Goal: Transaction & Acquisition: Purchase product/service

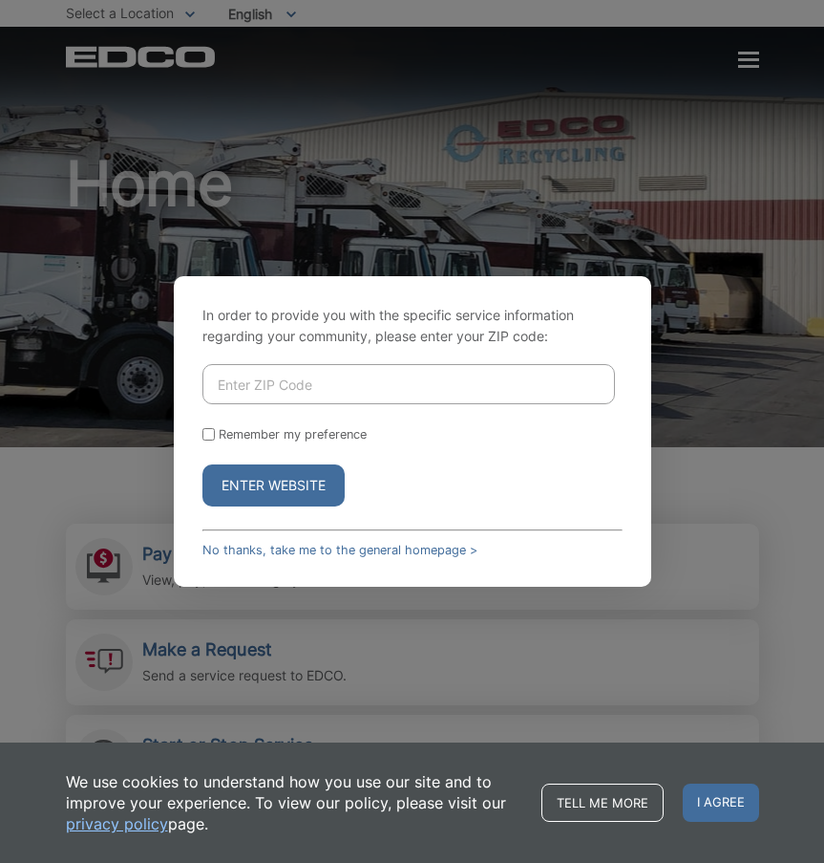
drag, startPoint x: 286, startPoint y: 381, endPoint x: 306, endPoint y: 349, distance: 38.2
click at [287, 378] on input "Enter ZIP Code" at bounding box center [409, 384] width 413 height 40
type input "92026"
click at [203, 464] on button "Enter Website" at bounding box center [274, 485] width 142 height 42
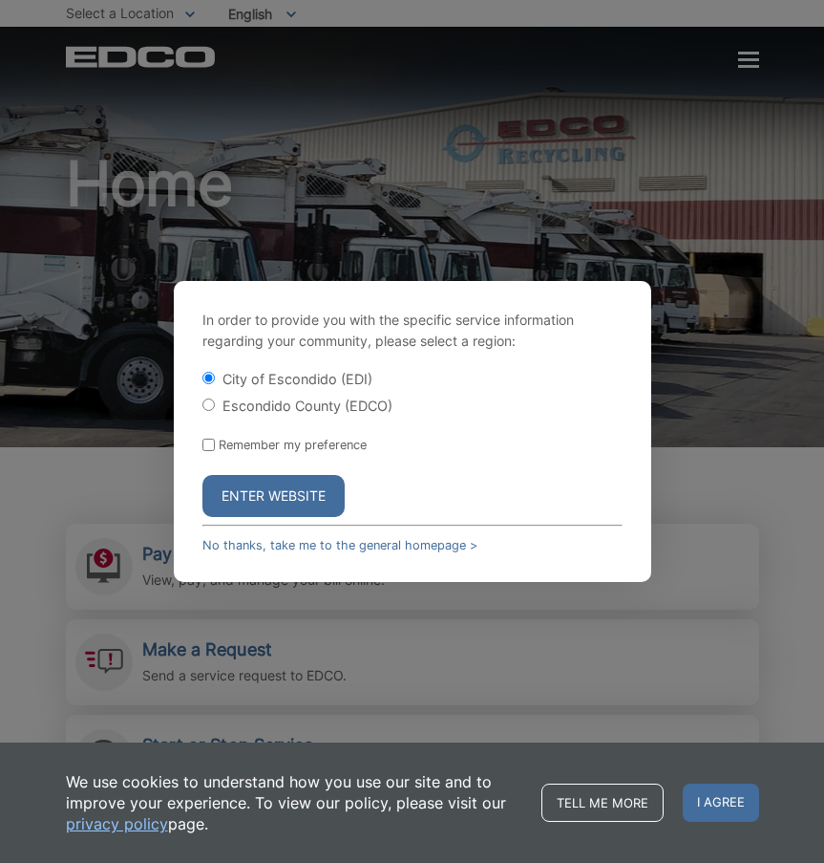
click at [315, 404] on label "Escondido County (EDCO)" at bounding box center [308, 405] width 170 height 16
click at [215, 404] on input "Escondido County (EDCO)" at bounding box center [209, 404] width 12 height 12
radio input "true"
click at [284, 505] on button "Enter Website" at bounding box center [274, 496] width 142 height 42
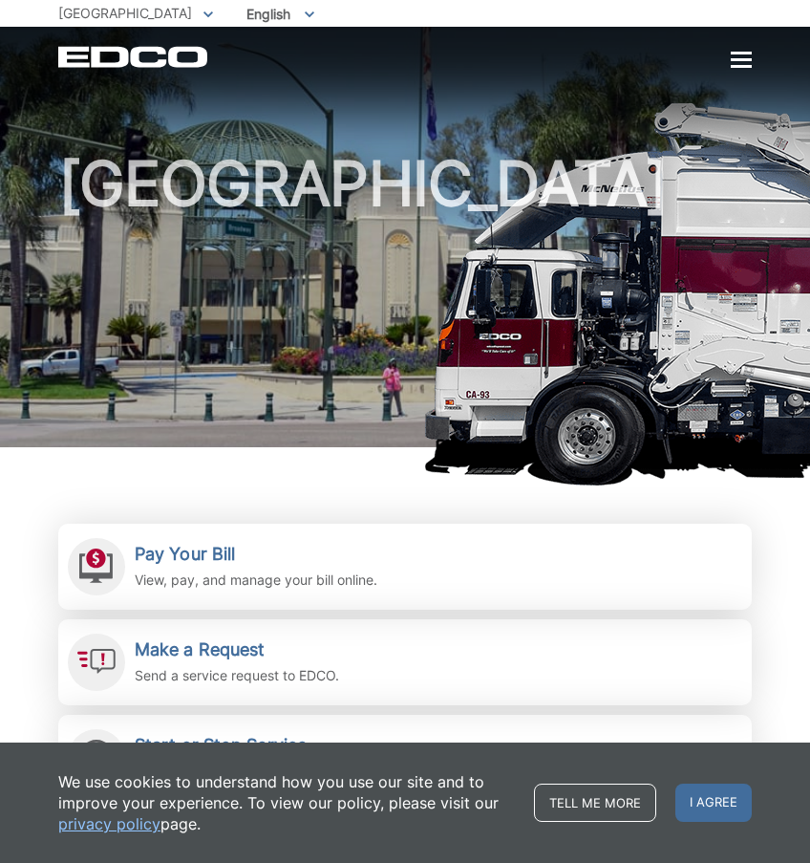
click at [203, 18] on span at bounding box center [208, 13] width 10 height 21
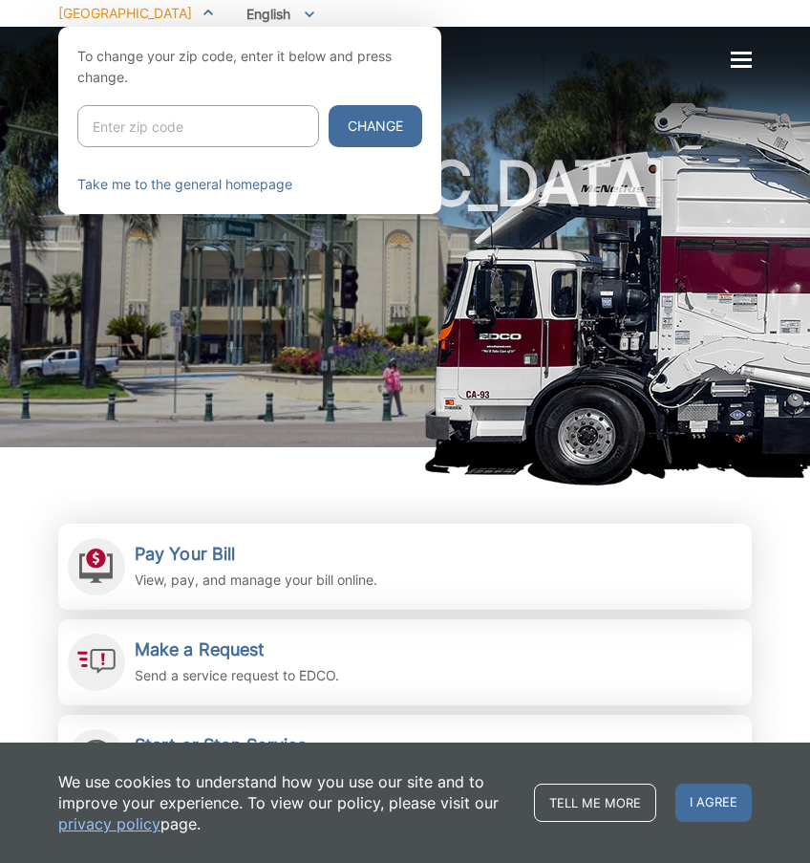
click at [203, 14] on icon at bounding box center [208, 12] width 10 height 7
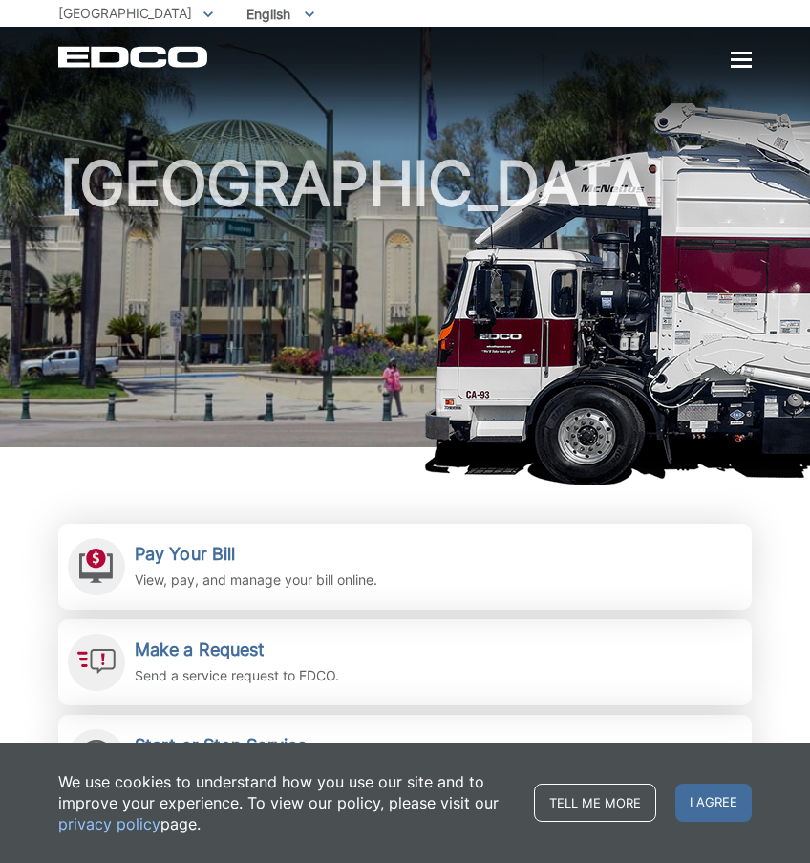
click at [203, 14] on icon at bounding box center [208, 14] width 10 height 6
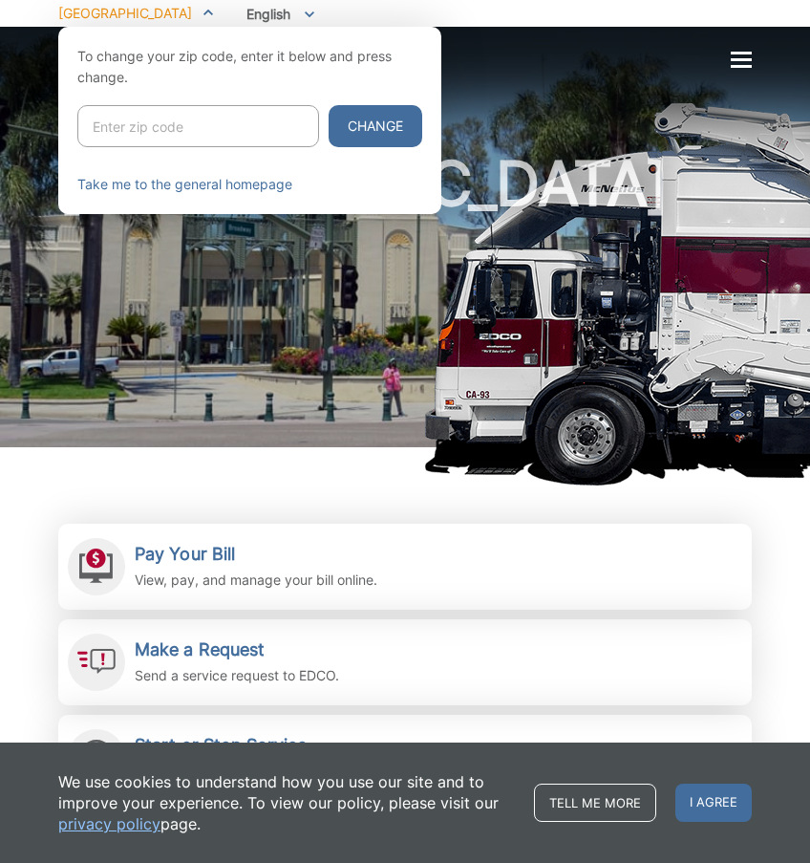
click at [203, 12] on icon at bounding box center [208, 13] width 10 height 6
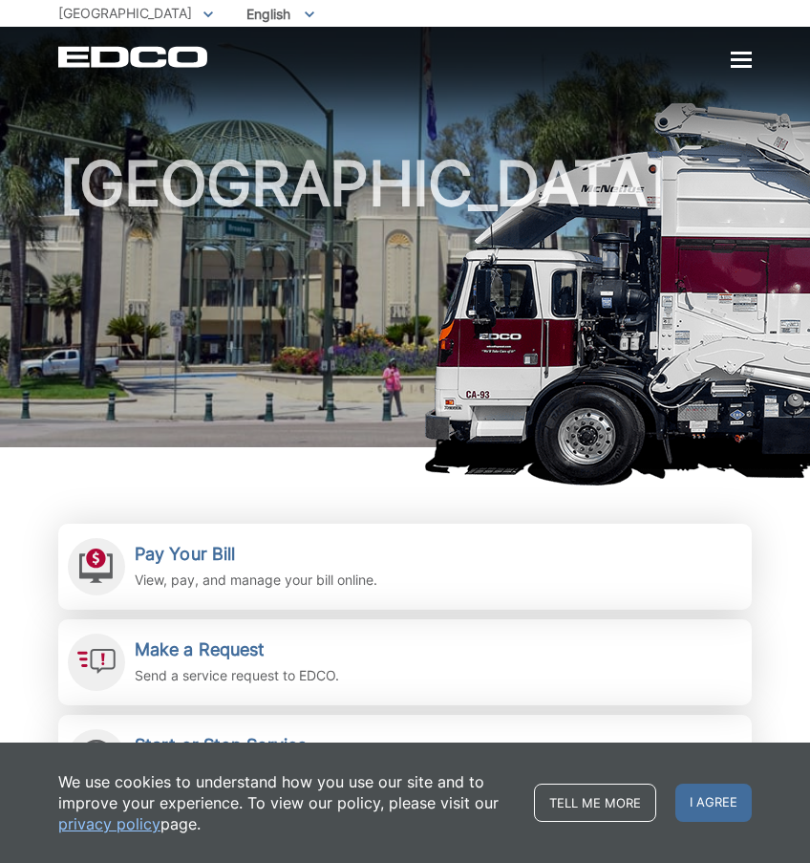
click at [203, 12] on icon at bounding box center [208, 14] width 10 height 7
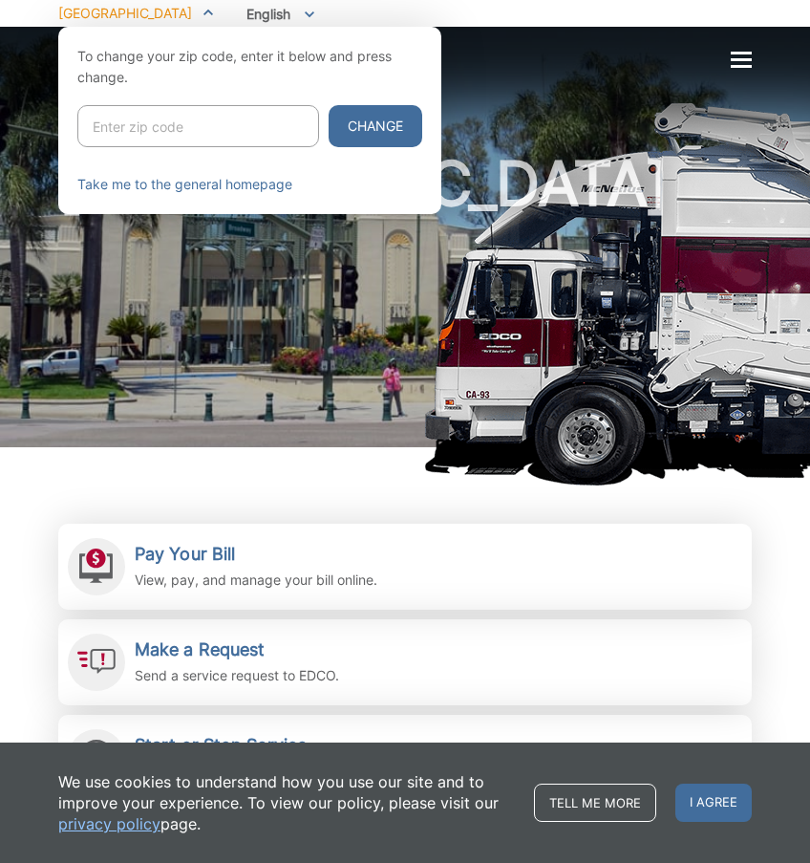
click at [144, 133] on input "Enter zip code" at bounding box center [198, 126] width 242 height 42
type input "92026"
click at [342, 127] on button "Change" at bounding box center [376, 126] width 94 height 42
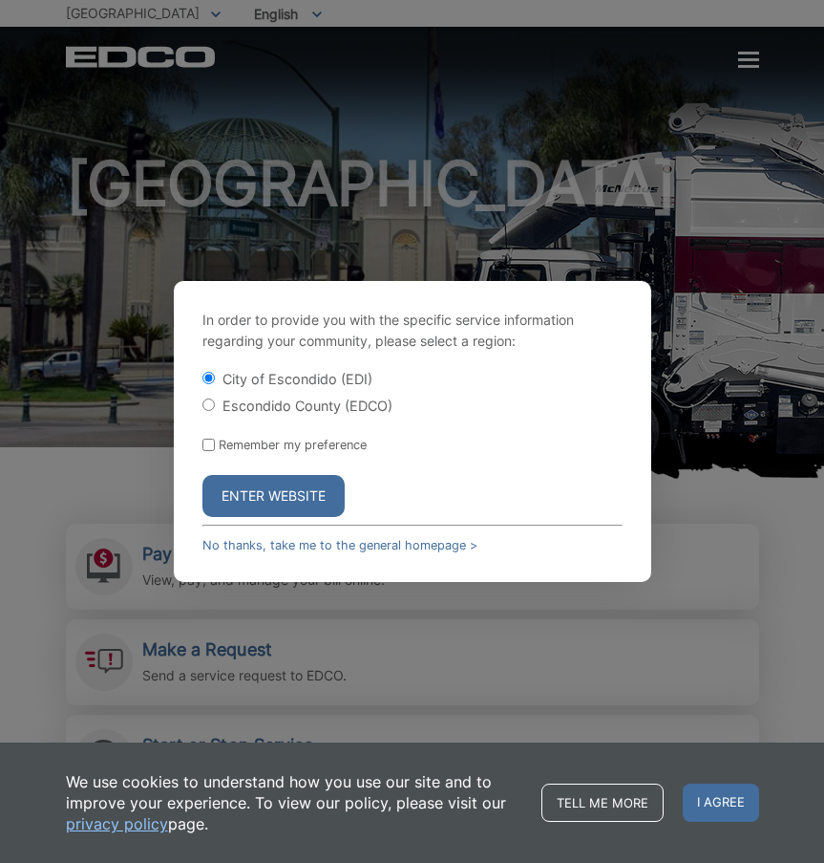
click at [220, 407] on div "Escondido County (EDCO)" at bounding box center [413, 405] width 420 height 19
click at [207, 405] on input "Escondido County (EDCO)" at bounding box center [209, 404] width 12 height 12
radio input "true"
click at [268, 500] on button "Enter Website" at bounding box center [274, 496] width 142 height 42
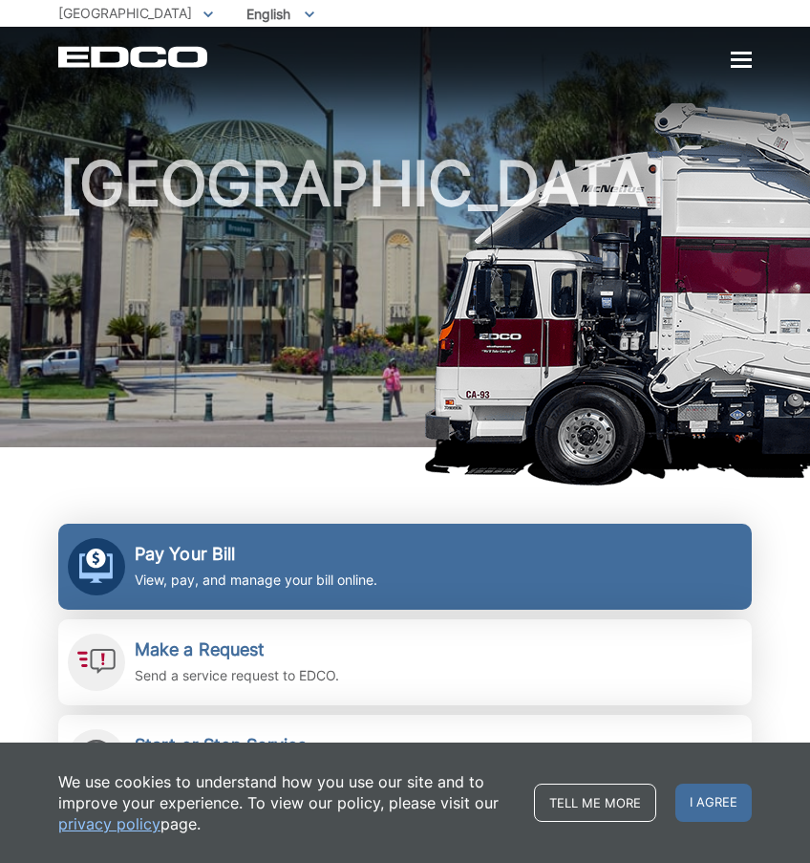
click at [196, 557] on h2 "Pay Your Bill" at bounding box center [256, 554] width 243 height 21
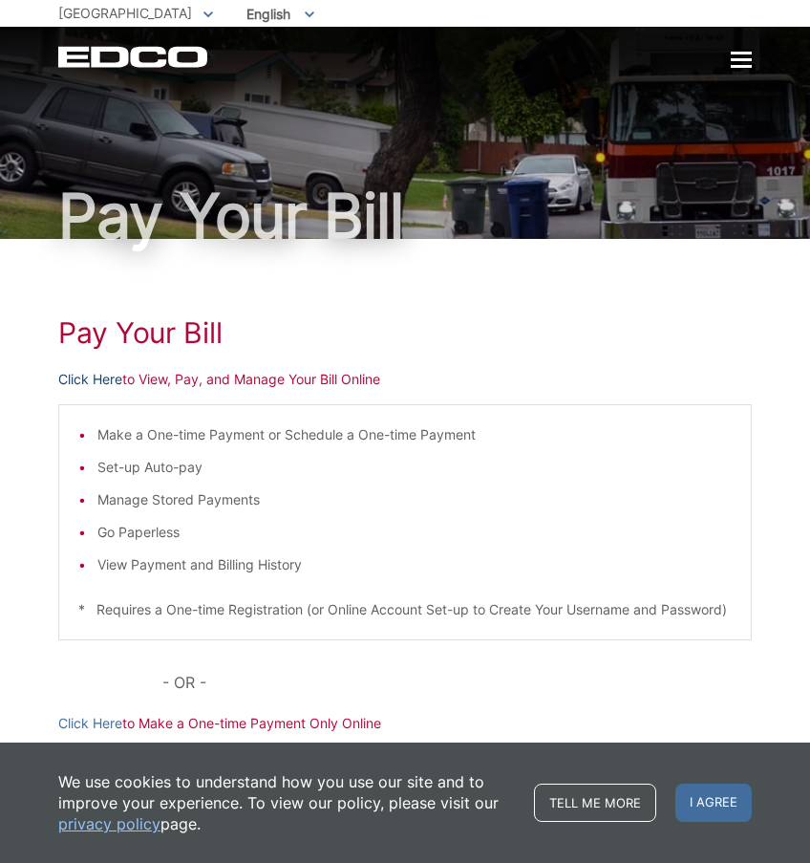
click at [98, 383] on link "Click Here" at bounding box center [90, 379] width 64 height 21
